Goal: Communication & Community: Connect with others

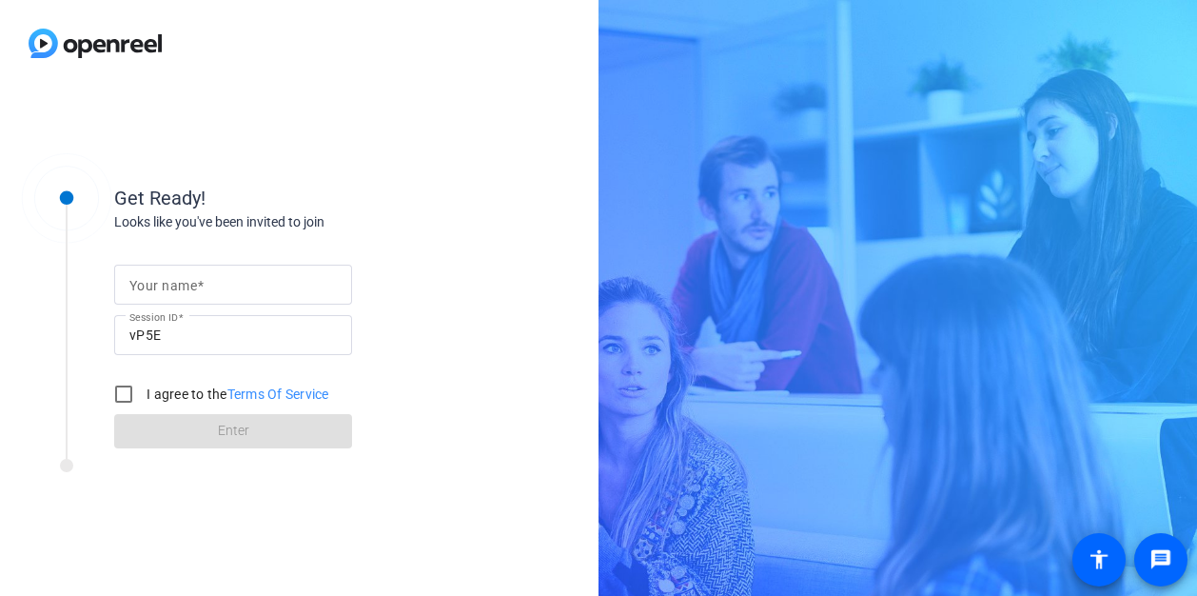
click at [263, 290] on input "Your name" at bounding box center [232, 284] width 207 height 23
type input "[PERSON_NAME]"
click at [128, 391] on input "I agree to the Terms Of Service" at bounding box center [124, 394] width 38 height 38
checkbox input "true"
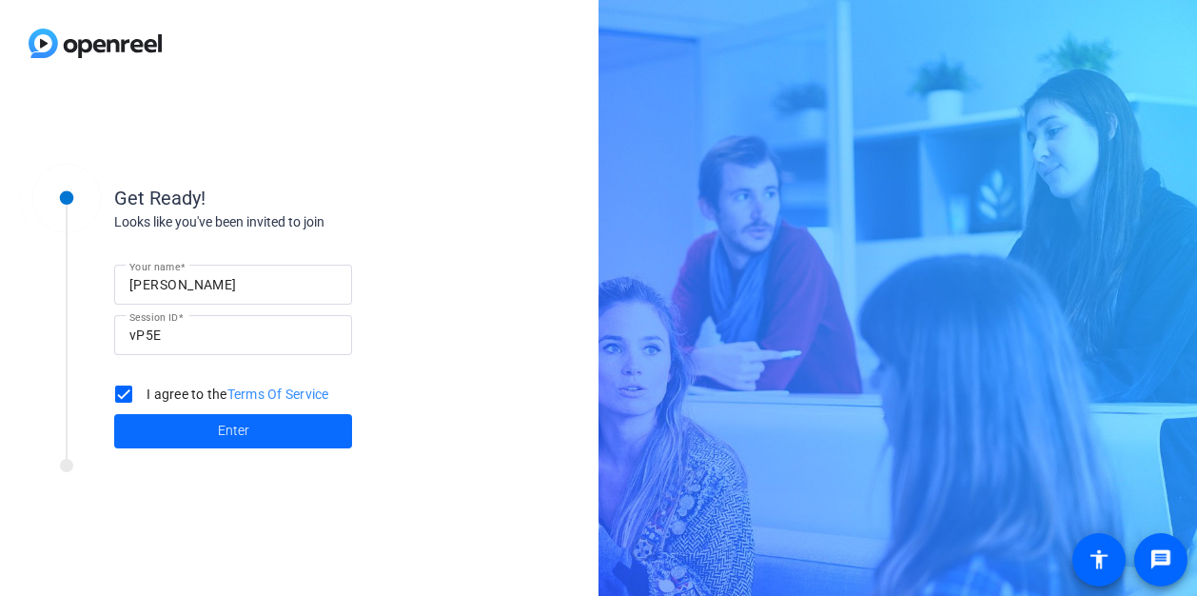
click at [198, 432] on span at bounding box center [233, 431] width 238 height 46
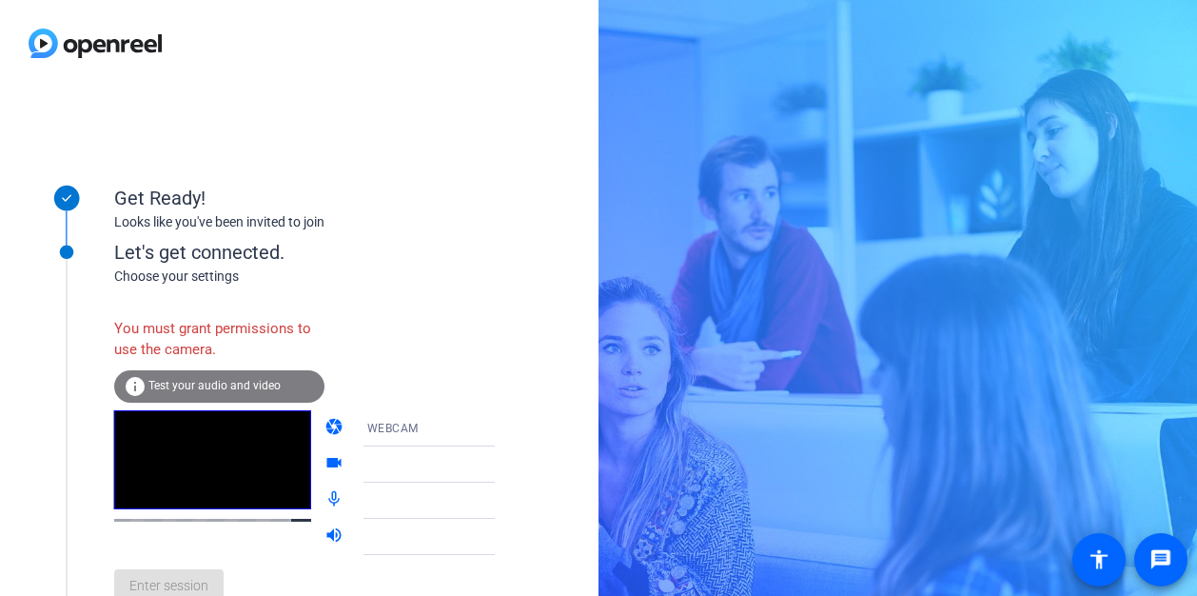
click at [481, 234] on div "Get Ready! Looks like you've been invited to join" at bounding box center [304, 192] width 381 height 85
click at [204, 378] on div "info Test your audio and video" at bounding box center [219, 386] width 210 height 32
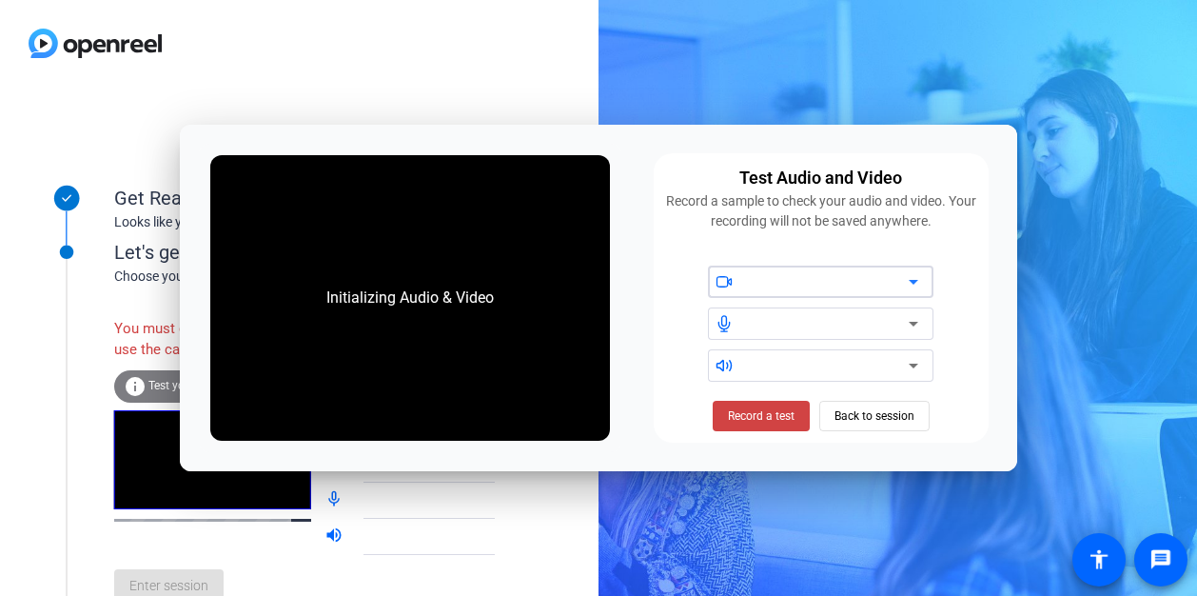
click at [924, 281] on icon at bounding box center [913, 281] width 23 height 23
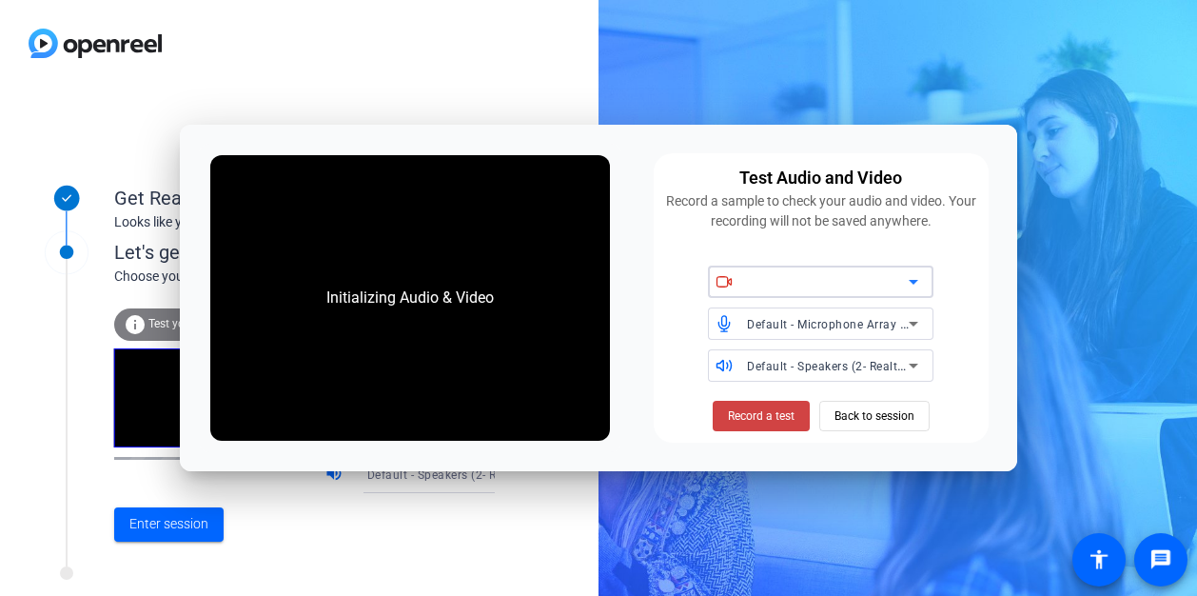
click at [915, 278] on icon at bounding box center [913, 281] width 23 height 23
click at [917, 286] on icon at bounding box center [913, 281] width 23 height 23
click at [727, 279] on icon at bounding box center [722, 282] width 10 height 10
click at [734, 284] on span at bounding box center [725, 280] width 35 height 13
click at [860, 288] on div at bounding box center [828, 281] width 162 height 23
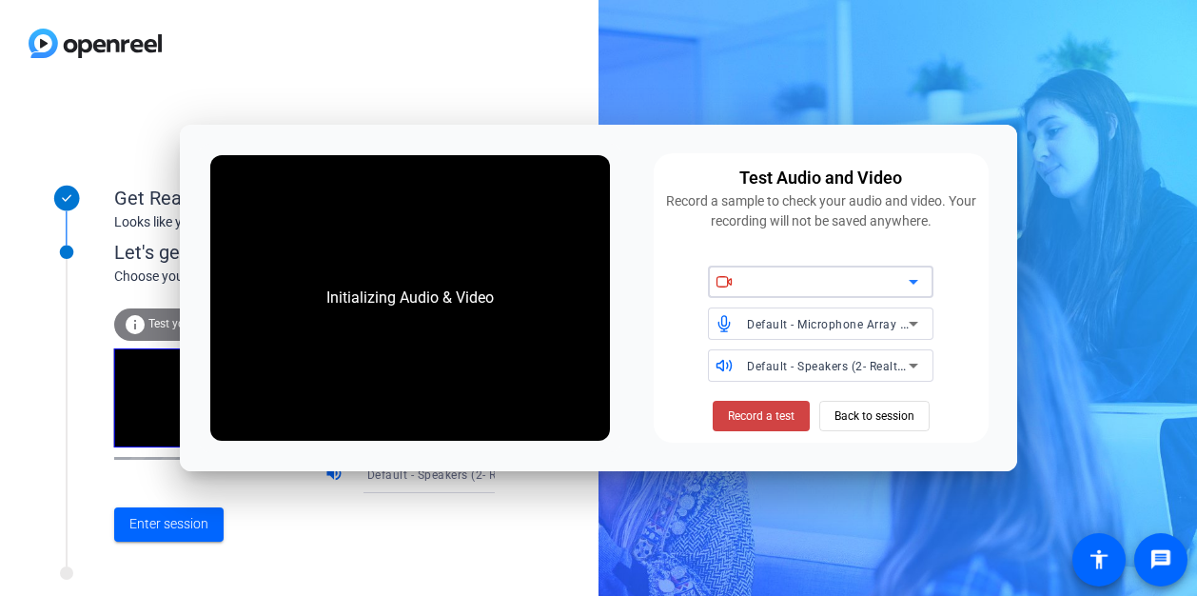
click at [915, 285] on icon at bounding box center [913, 281] width 23 height 23
click at [875, 422] on span "Back to session" at bounding box center [875, 416] width 80 height 36
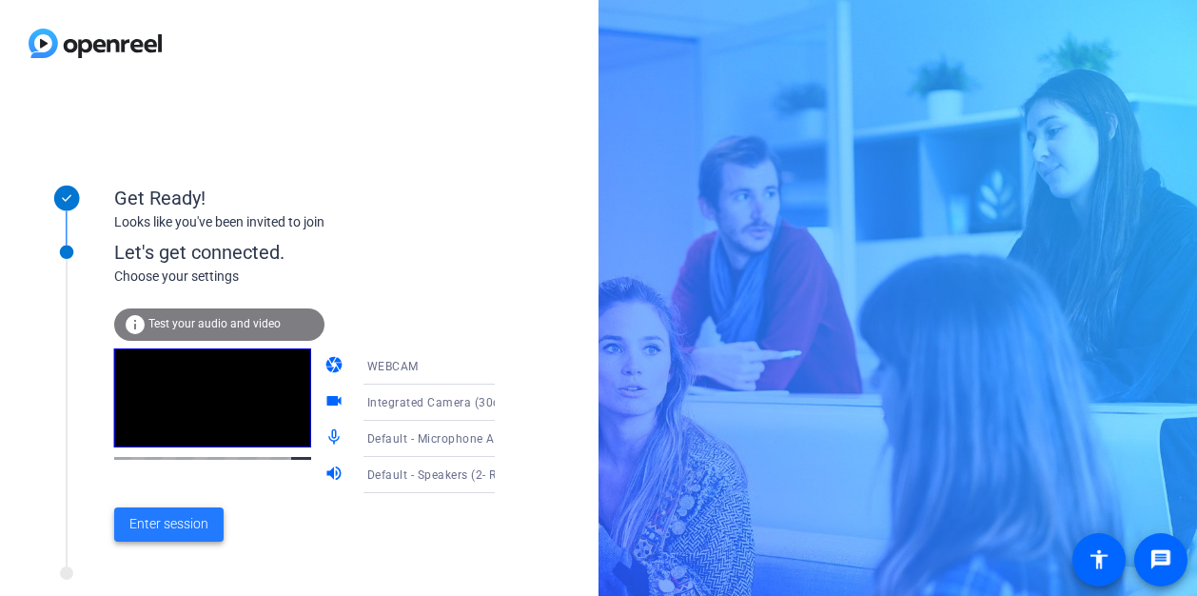
click at [158, 517] on span "Enter session" at bounding box center [168, 524] width 79 height 20
